Goal: Information Seeking & Learning: Learn about a topic

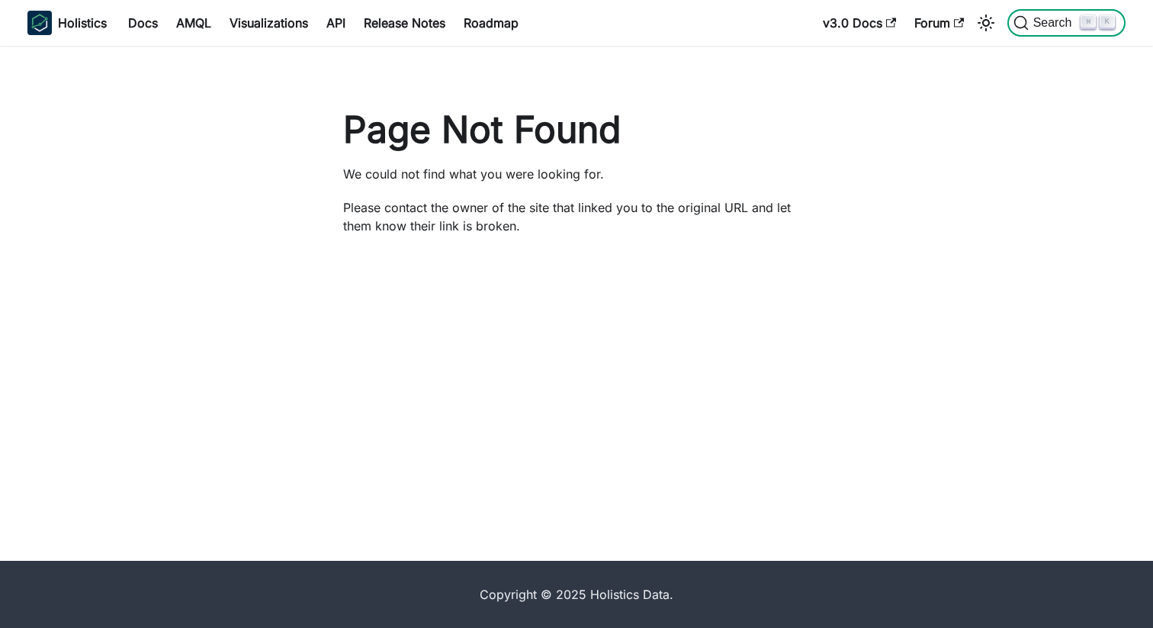
click at [1048, 19] on span "Search" at bounding box center [1055, 23] width 53 height 14
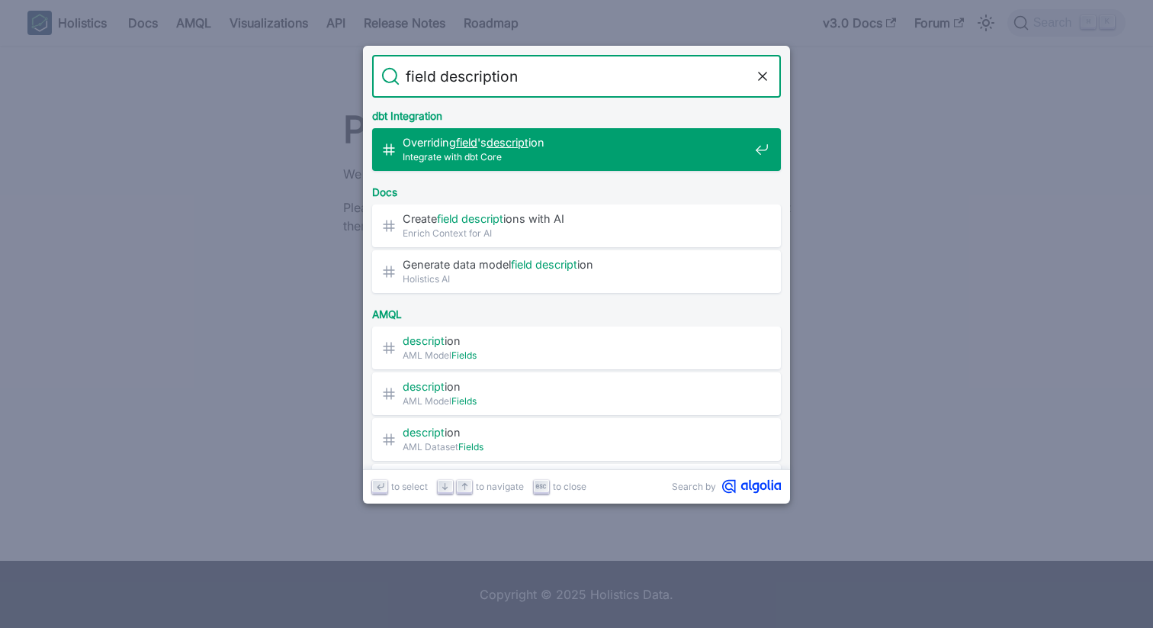
type input "field descriptions"
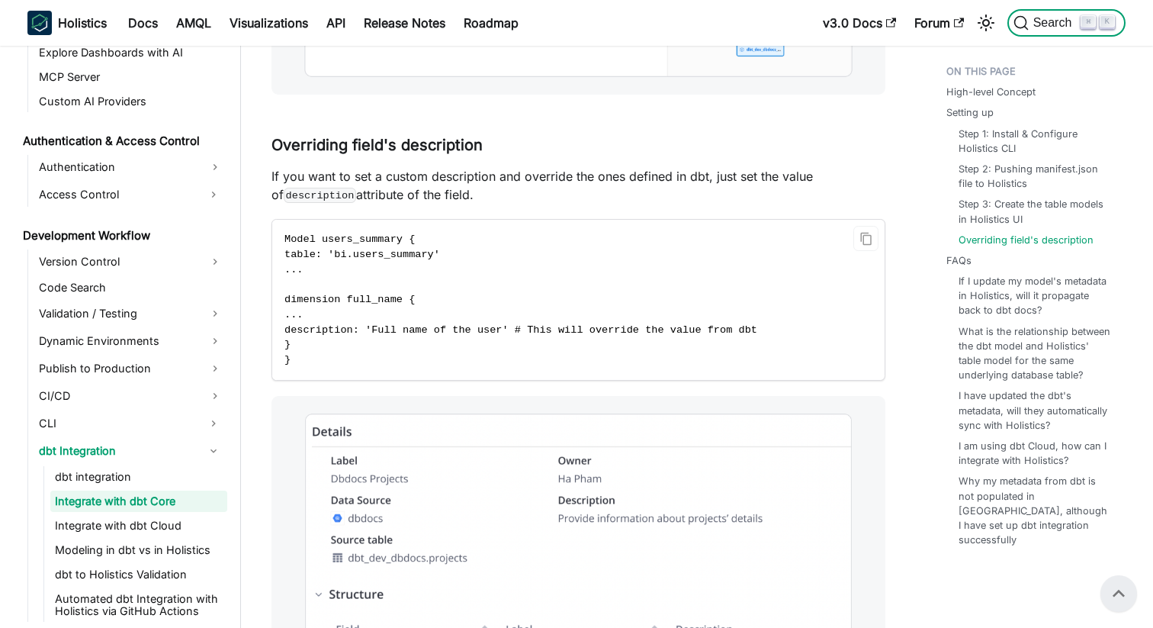
scroll to position [2731, 0]
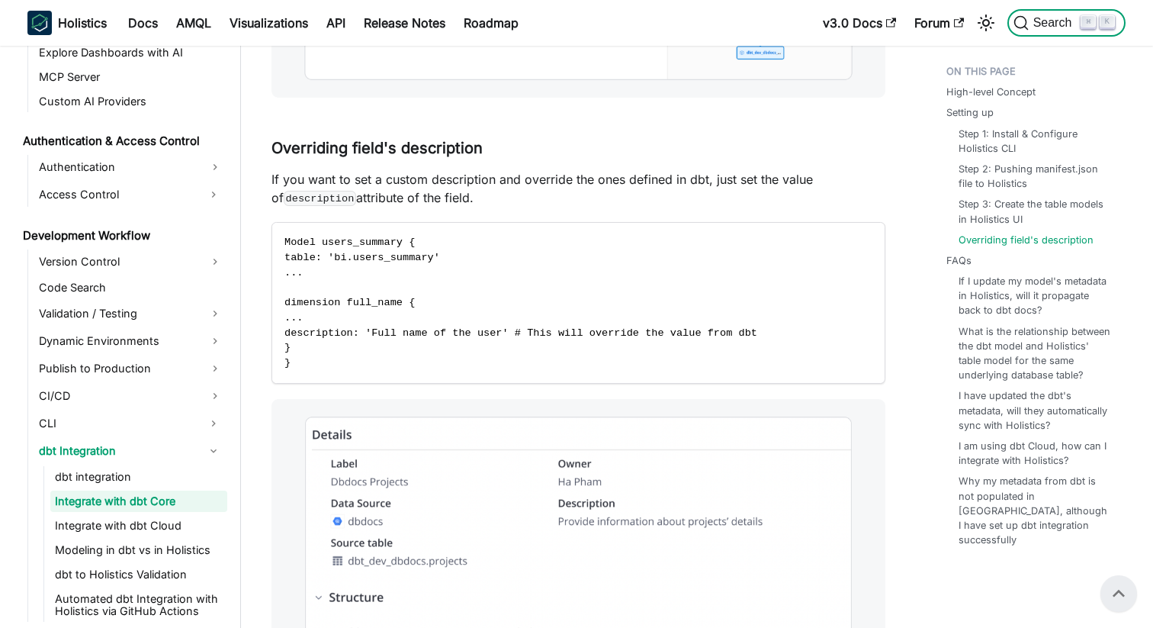
click at [1036, 25] on span "Search" at bounding box center [1055, 23] width 53 height 14
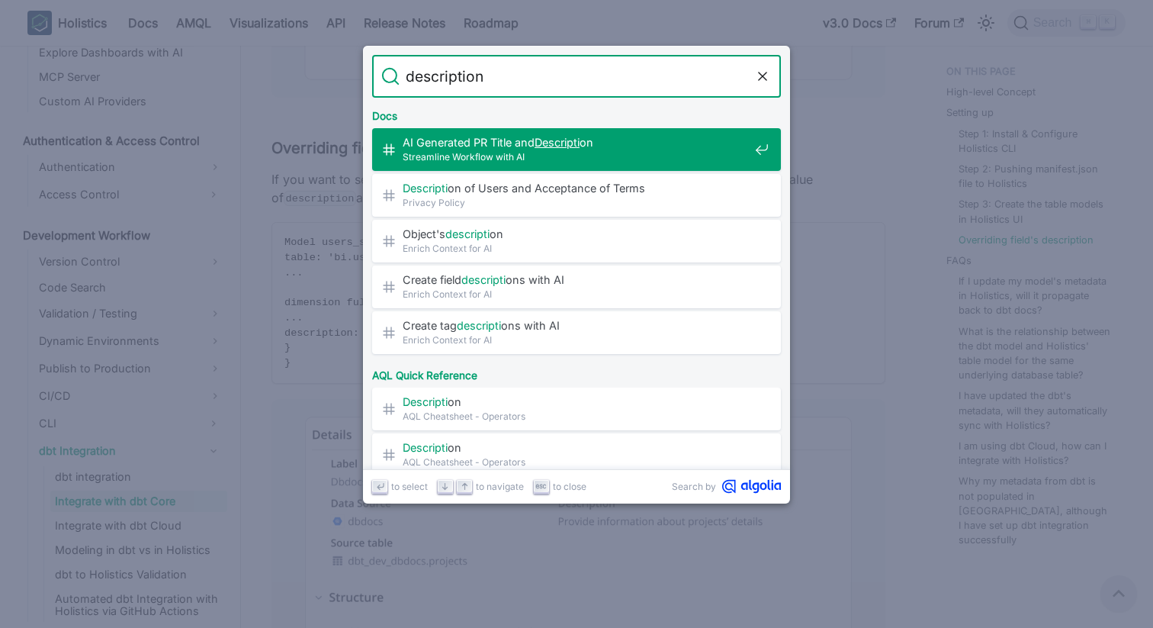
type input "descriptions"
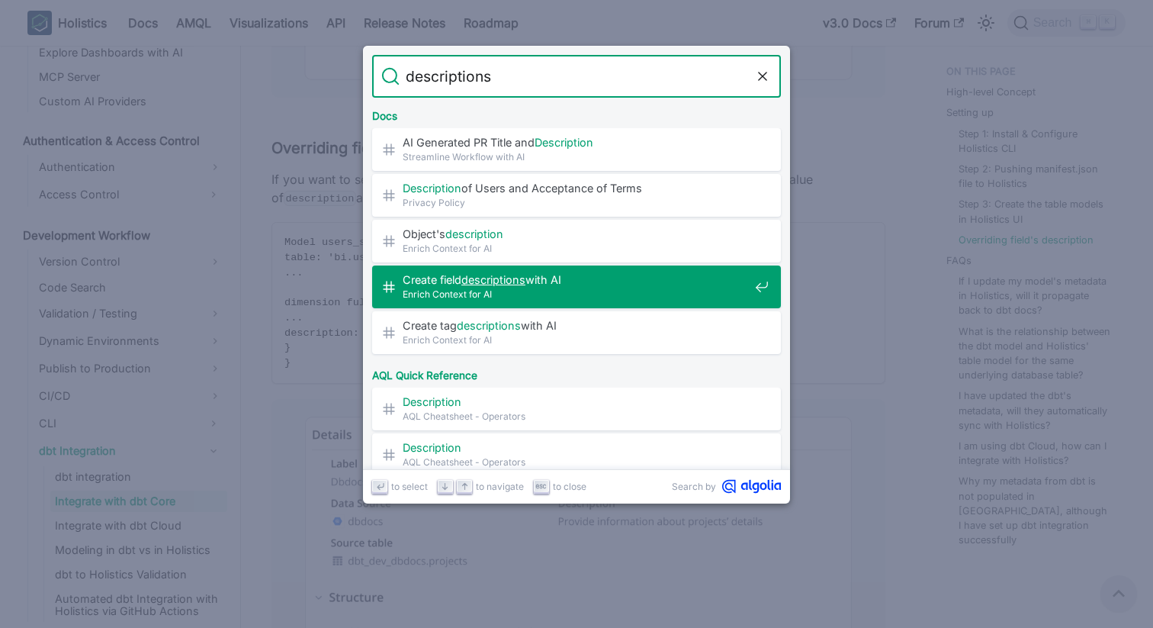
click at [596, 287] on span "Enrich Context for AI" at bounding box center [576, 294] width 346 height 14
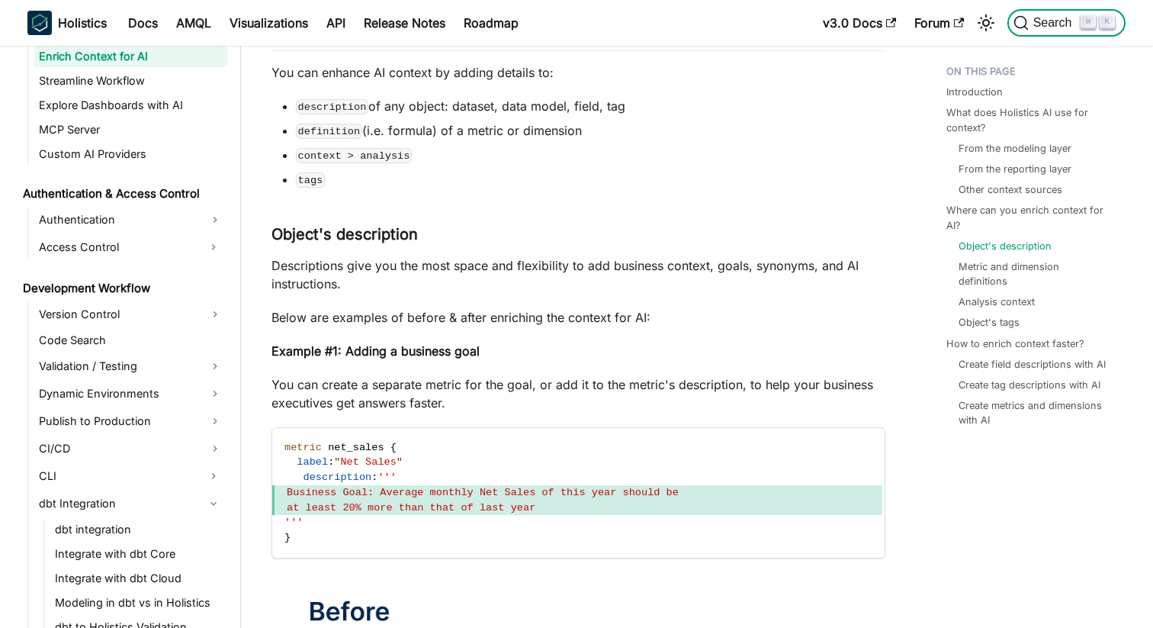
scroll to position [1141, 0]
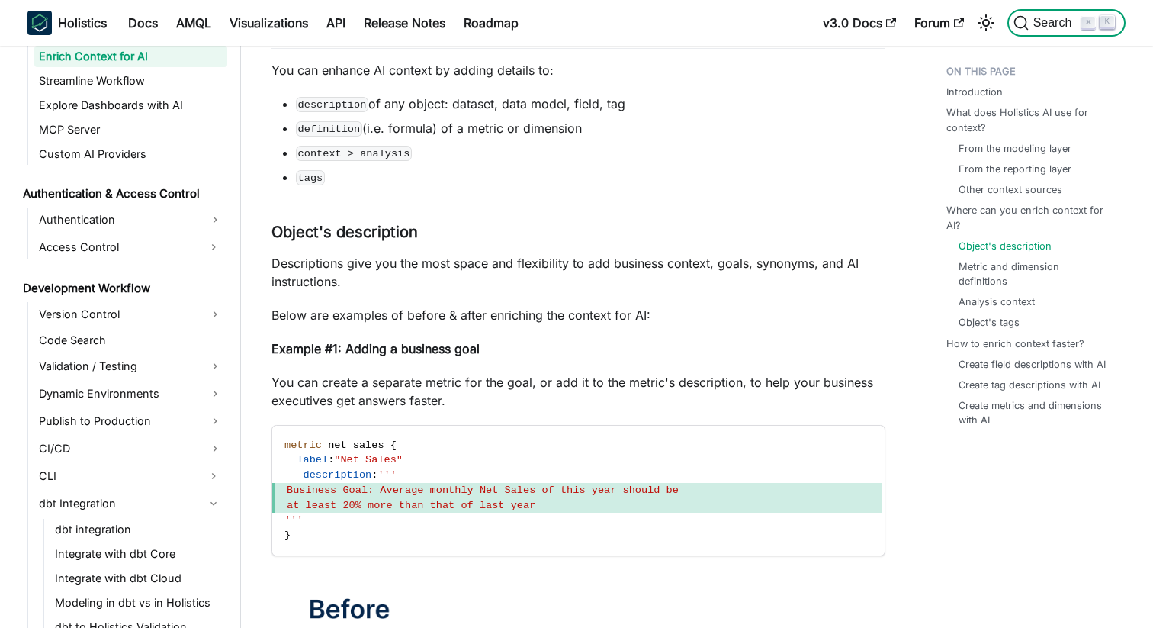
click at [1047, 16] on span "Search" at bounding box center [1055, 23] width 53 height 14
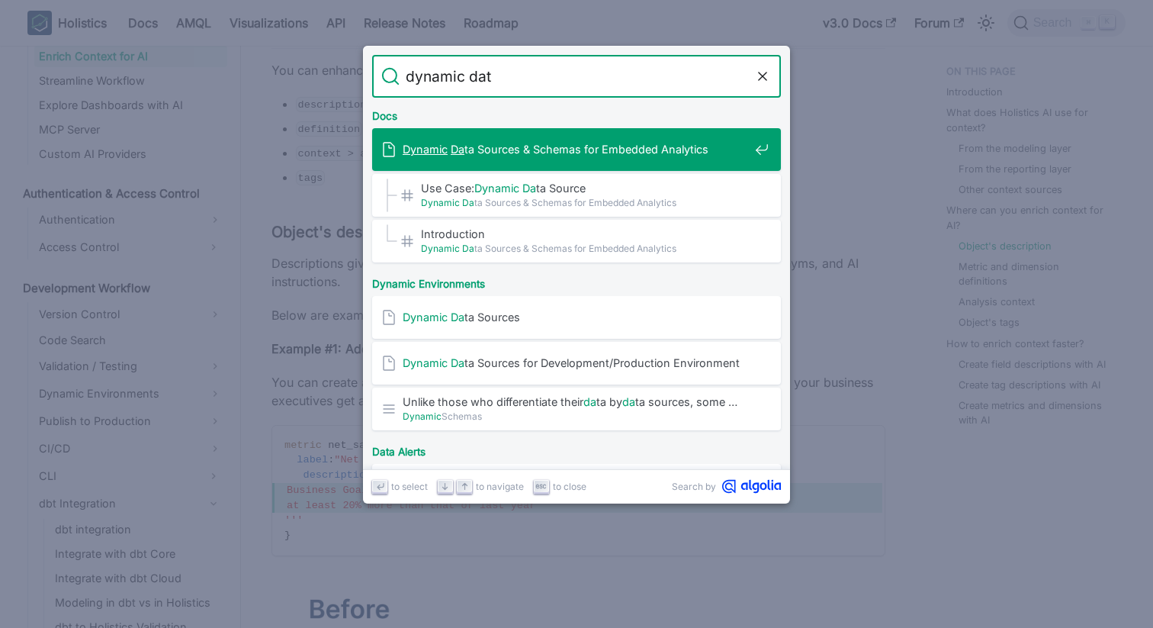
type input "dynamic data"
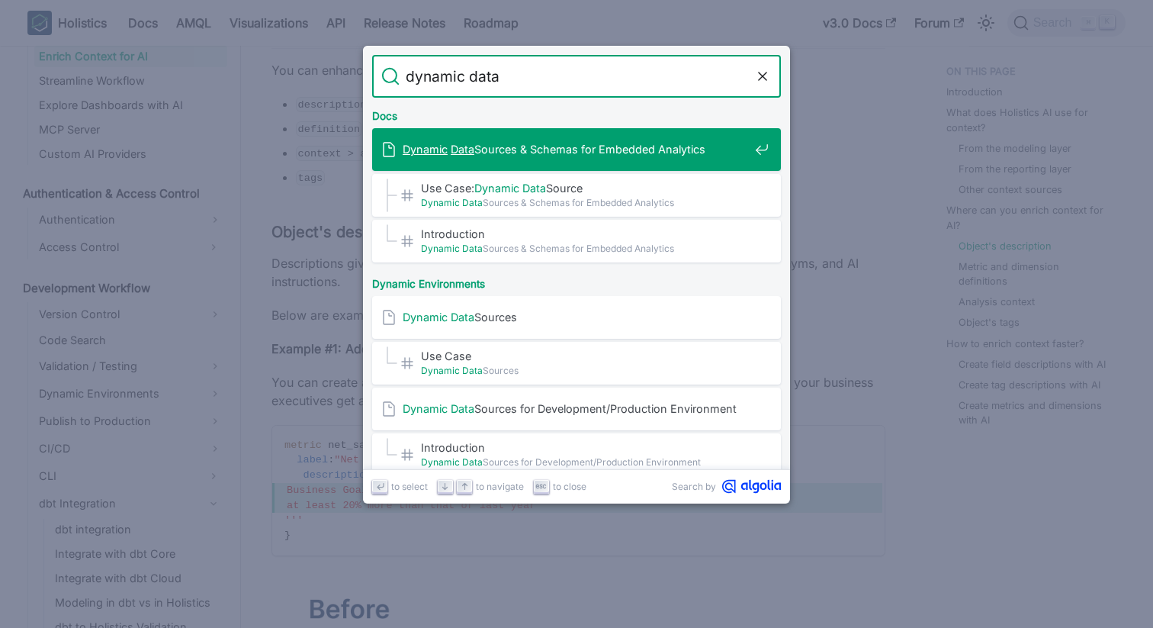
click at [558, 143] on span "Dynamic Data Sources & Schemas for Embedded Analytics" at bounding box center [576, 149] width 346 height 14
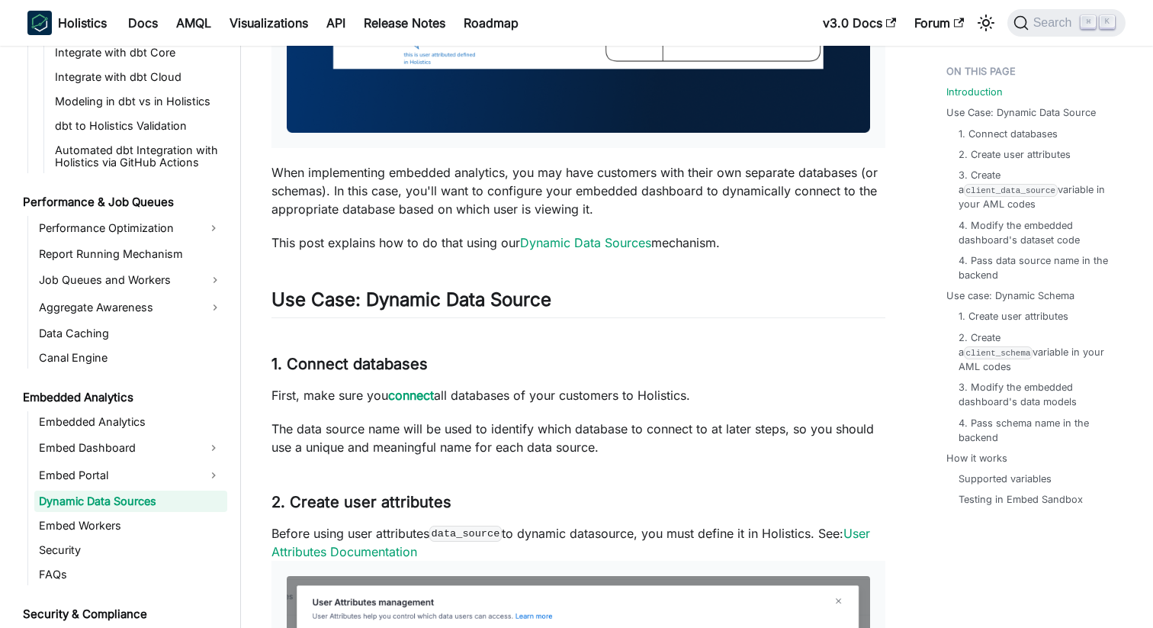
scroll to position [541, 0]
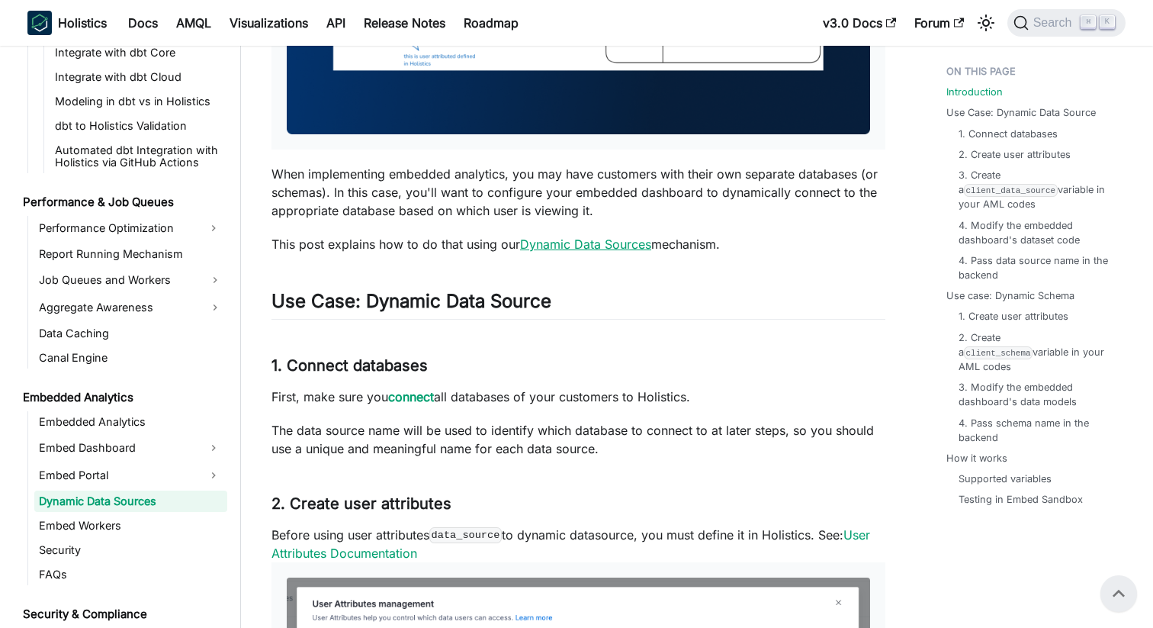
click at [592, 247] on link "Dynamic Data Sources" at bounding box center [585, 243] width 131 height 15
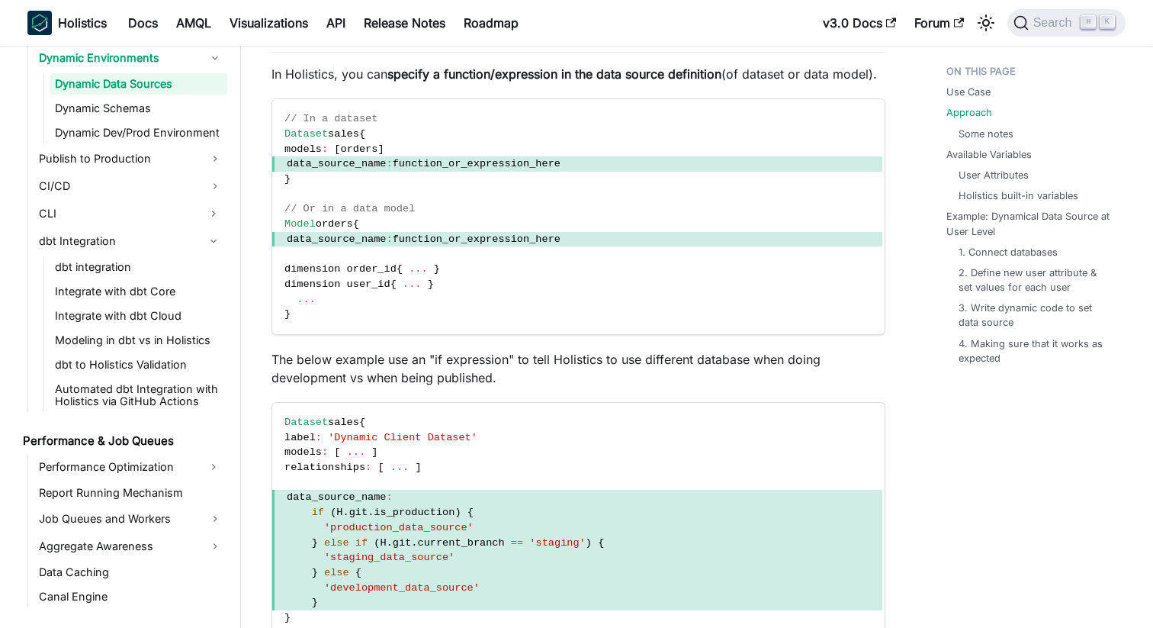
scroll to position [1420, 0]
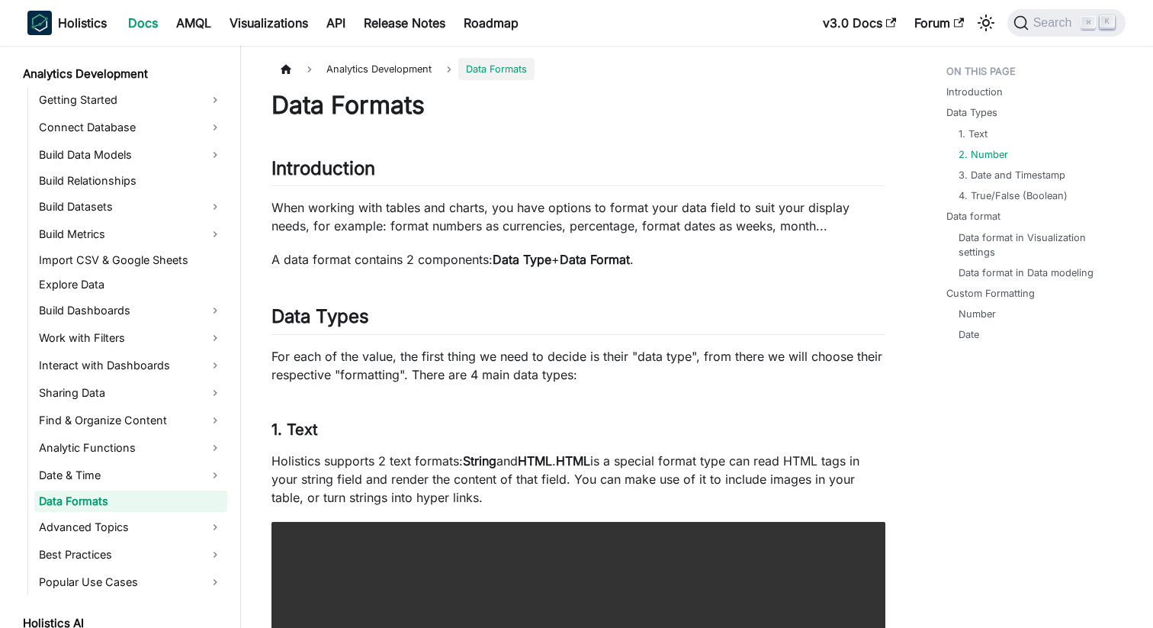
scroll to position [652, 0]
